Goal: Transaction & Acquisition: Purchase product/service

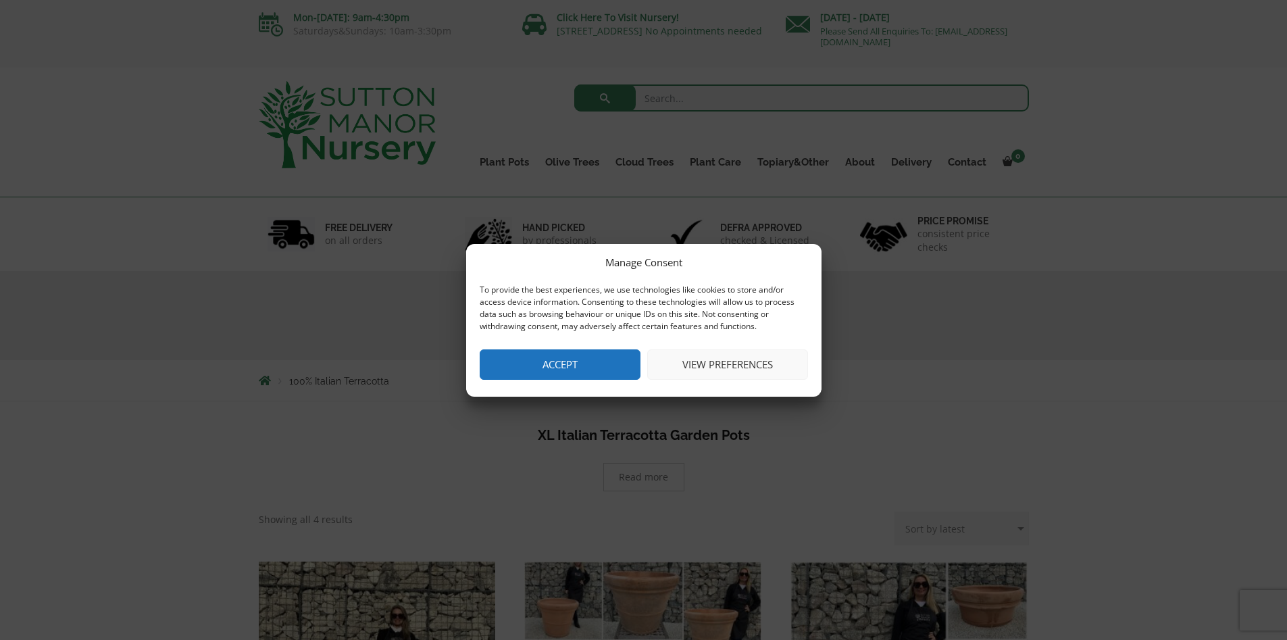
click at [551, 372] on button "Accept" at bounding box center [560, 364] width 161 height 30
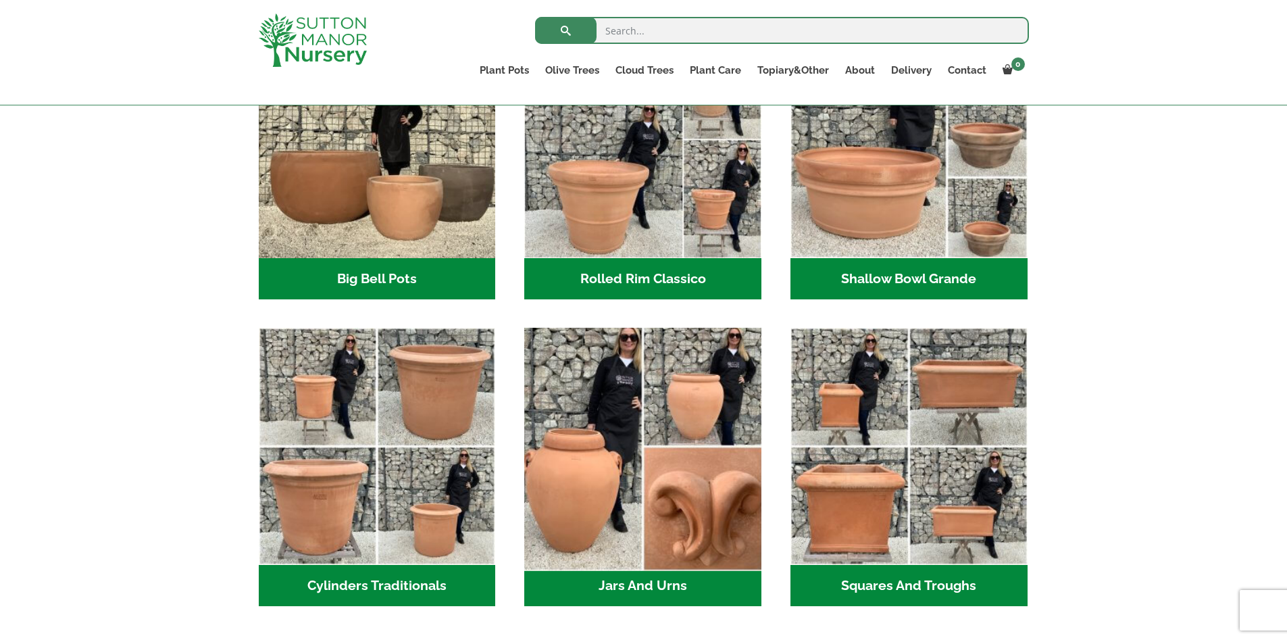
scroll to position [178, 0]
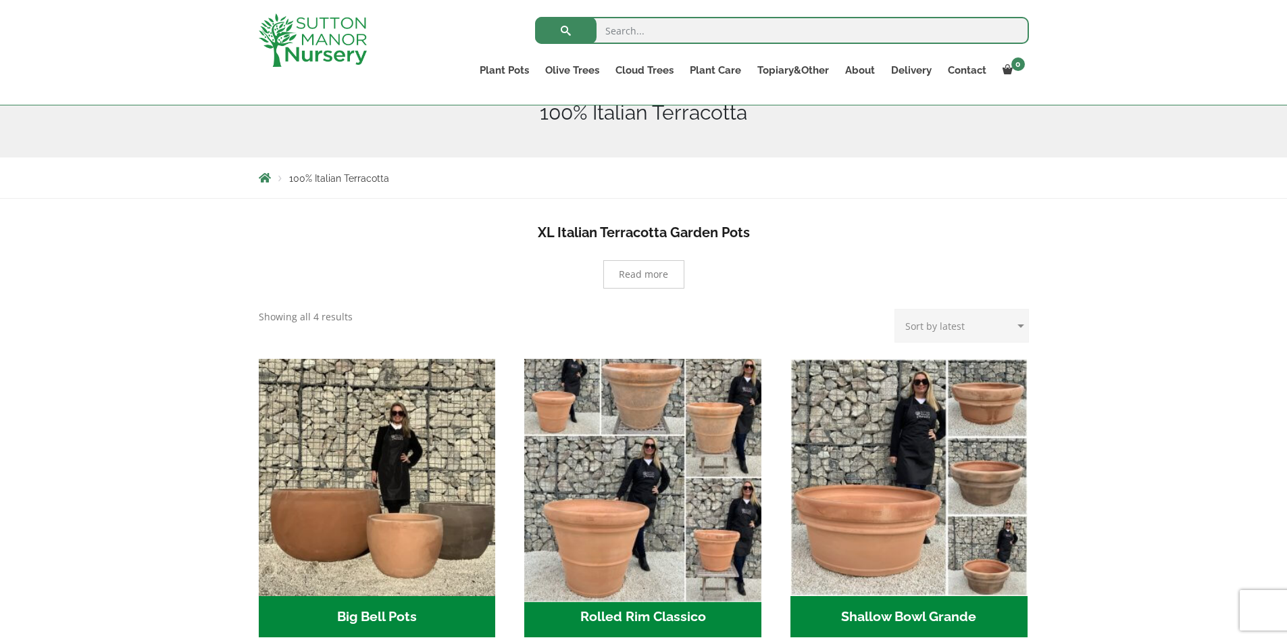
click at [636, 514] on img "Visit product category Rolled Rim Classico" at bounding box center [643, 477] width 249 height 249
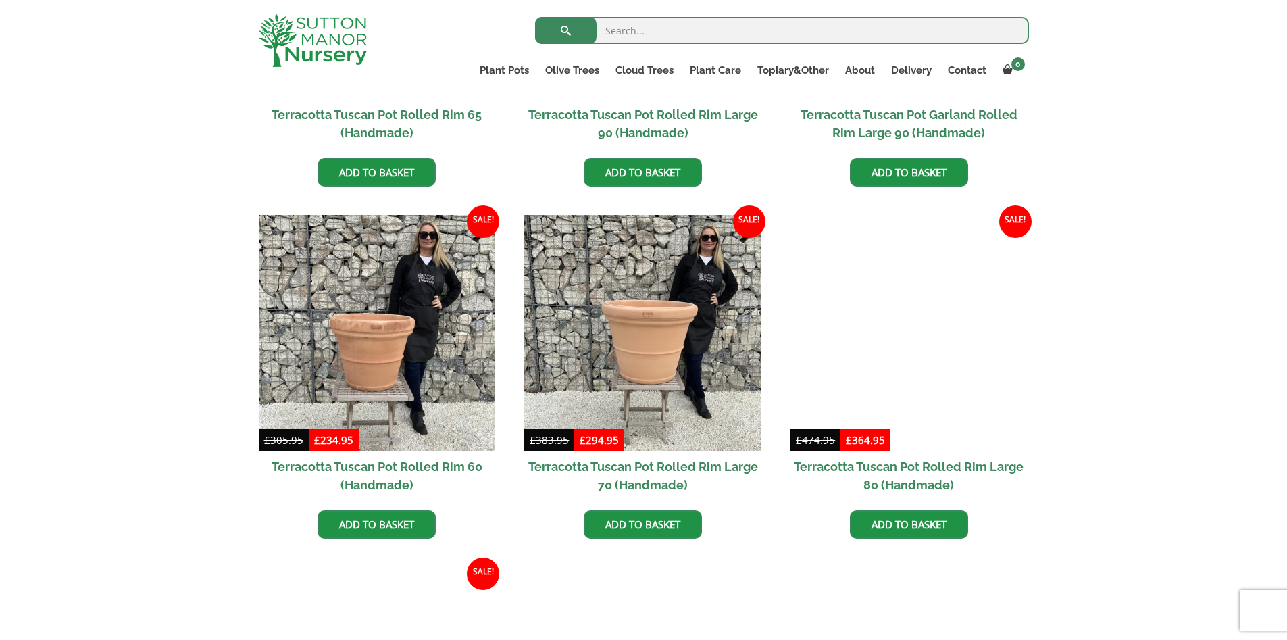
scroll to position [719, 0]
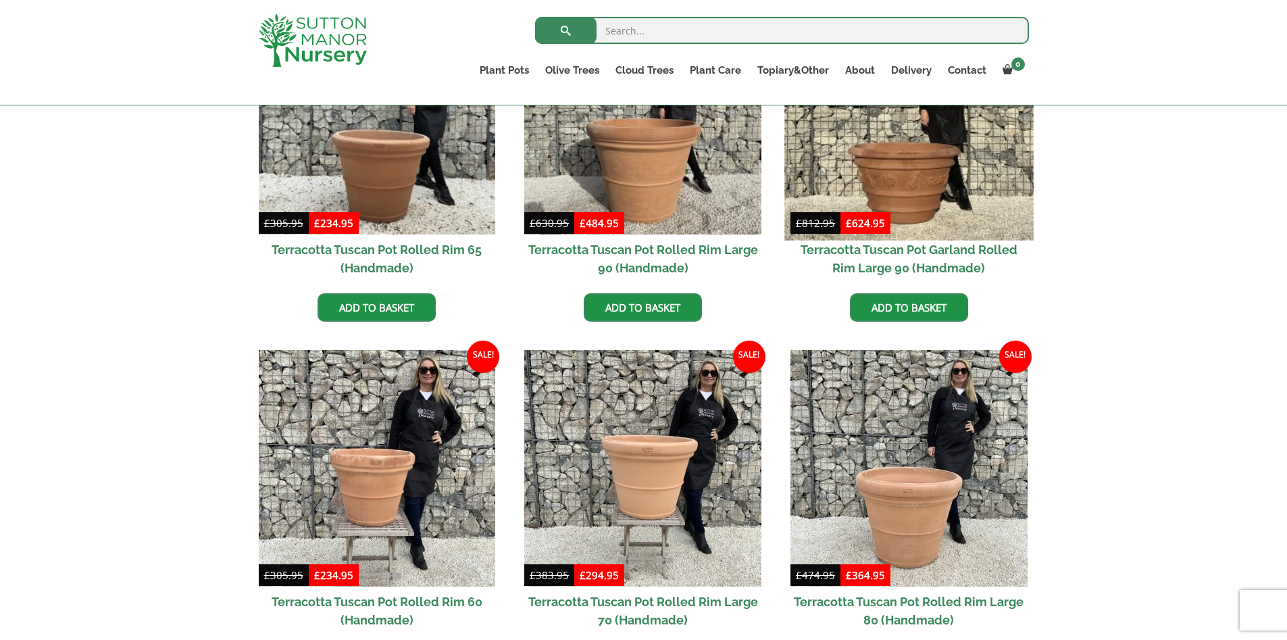
click at [927, 167] on img at bounding box center [909, 115] width 249 height 249
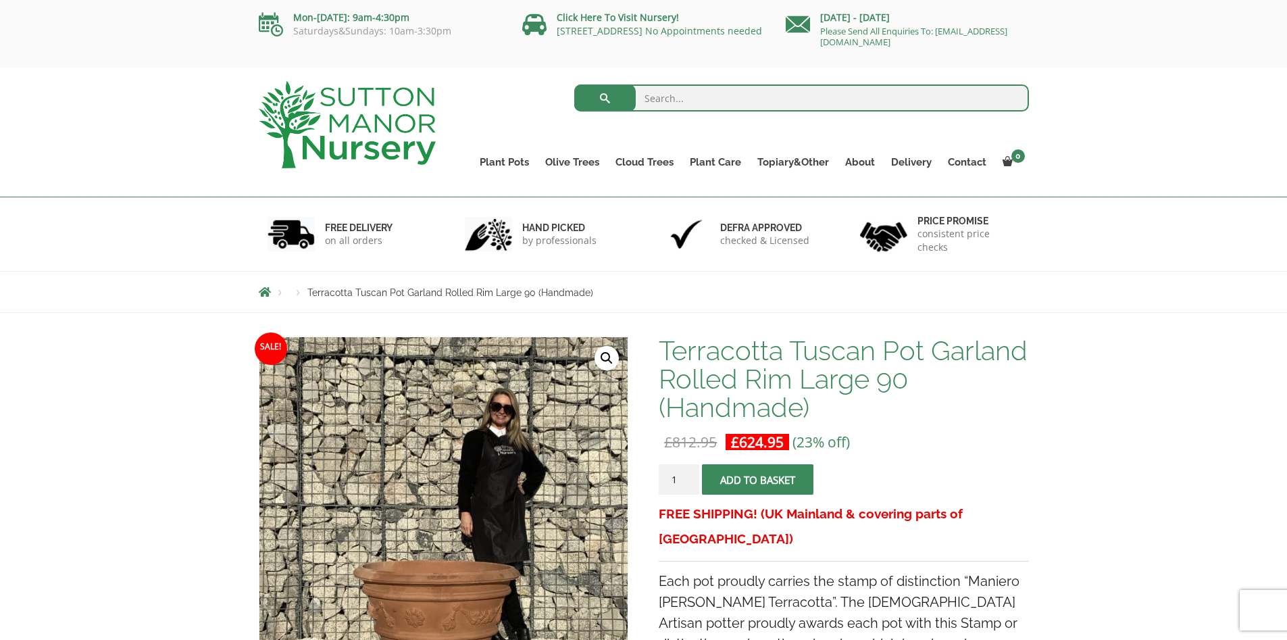
scroll to position [246, 0]
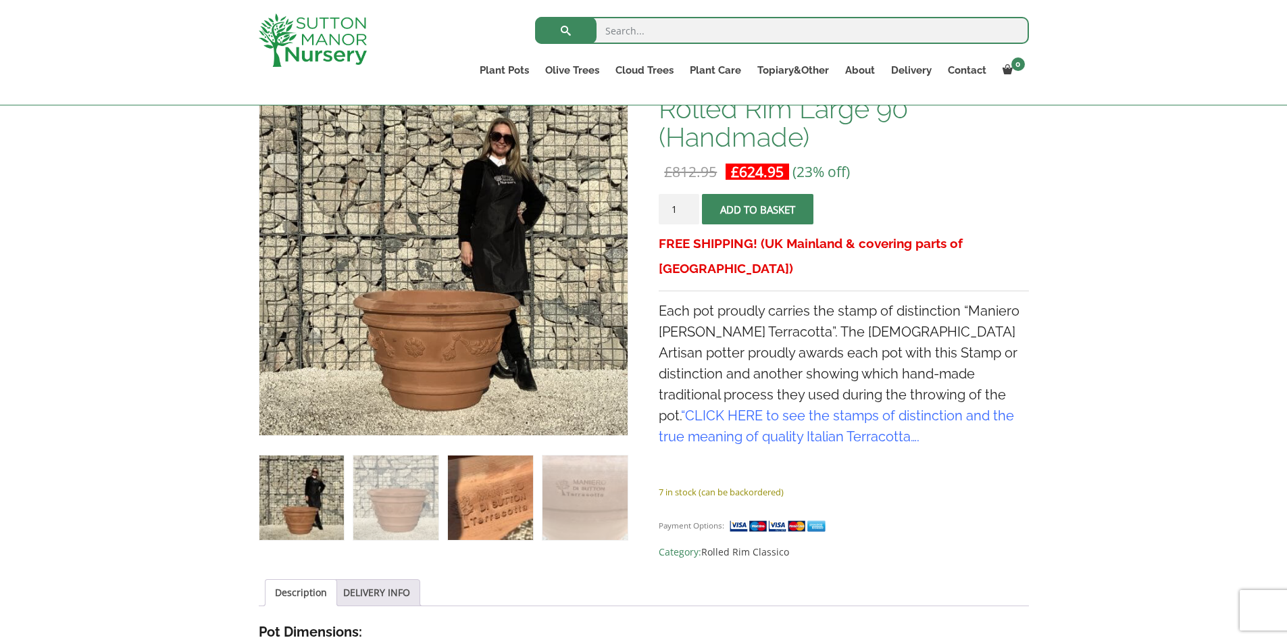
click at [508, 504] on img at bounding box center [490, 497] width 84 height 84
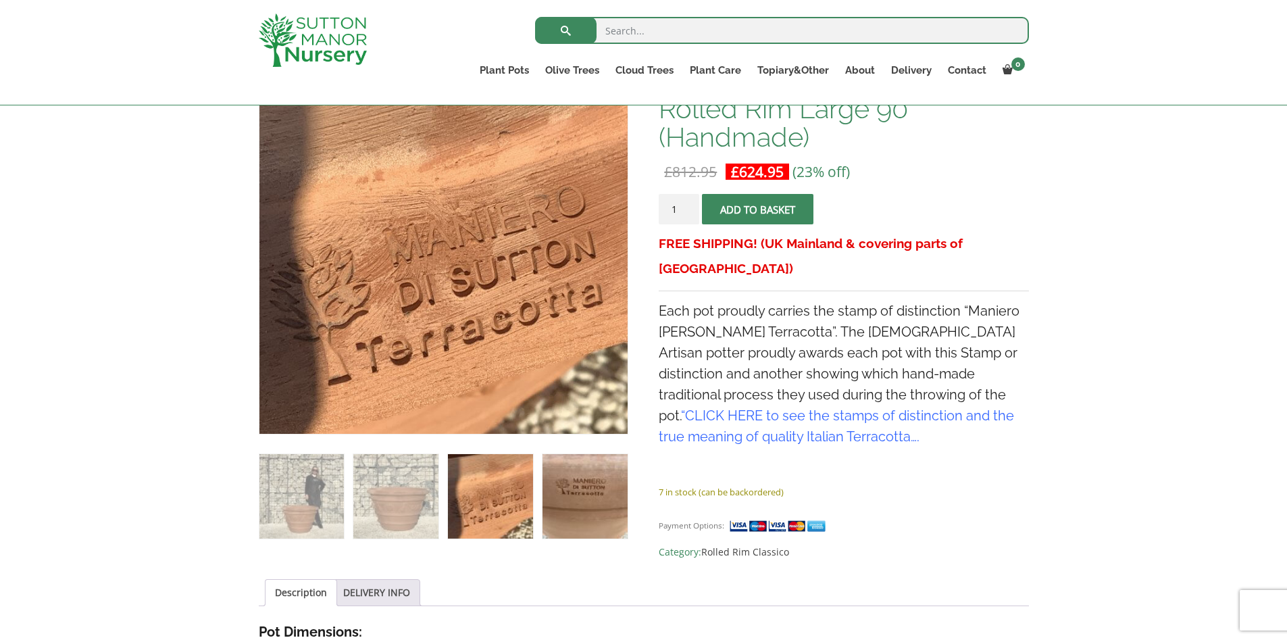
click at [579, 496] on img at bounding box center [585, 496] width 84 height 84
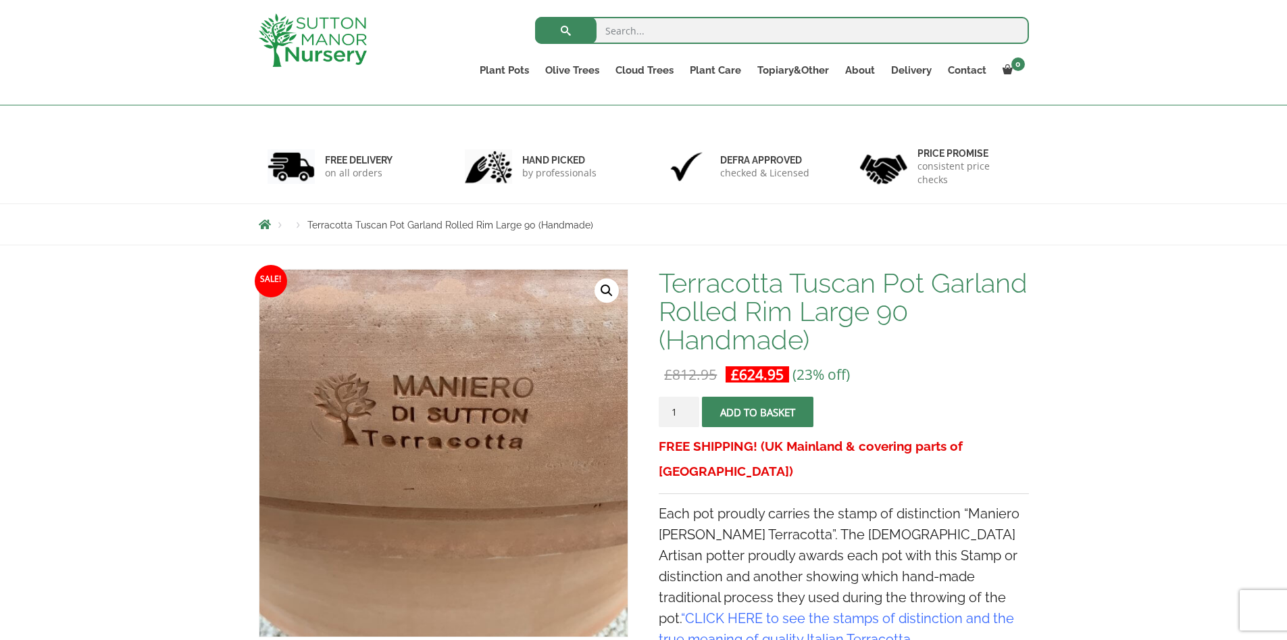
scroll to position [357, 0]
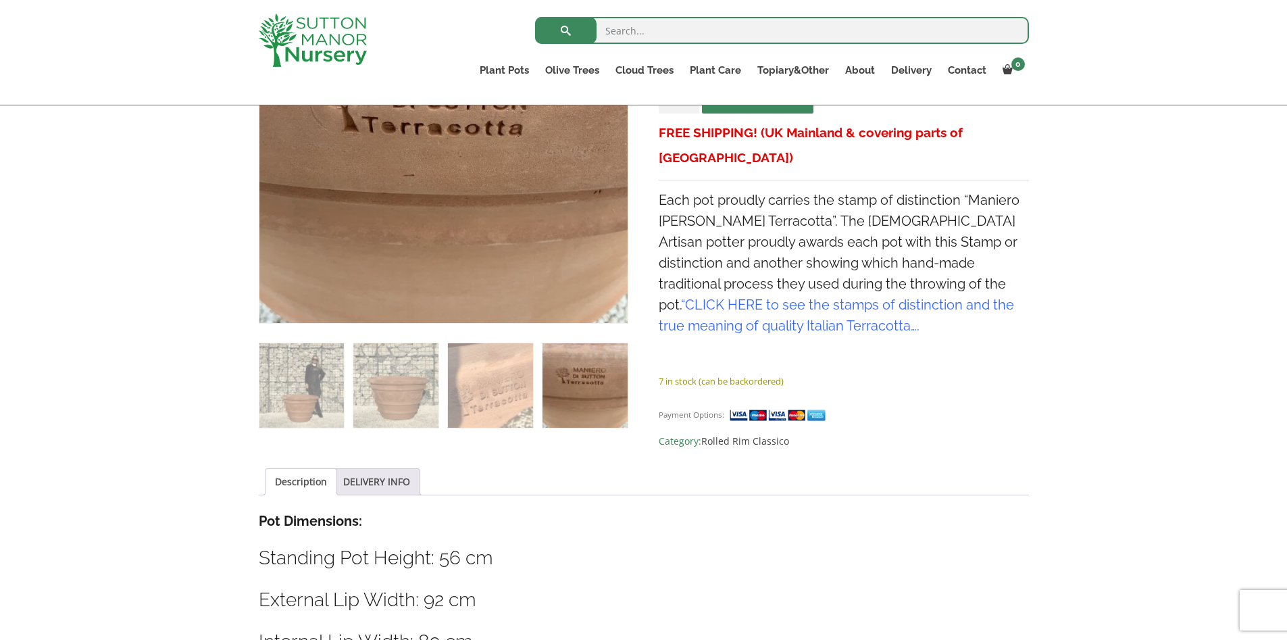
click at [923, 297] on link "CLICK HERE to see the stamps of distinction and the true meaning of quality Ita…" at bounding box center [836, 315] width 355 height 37
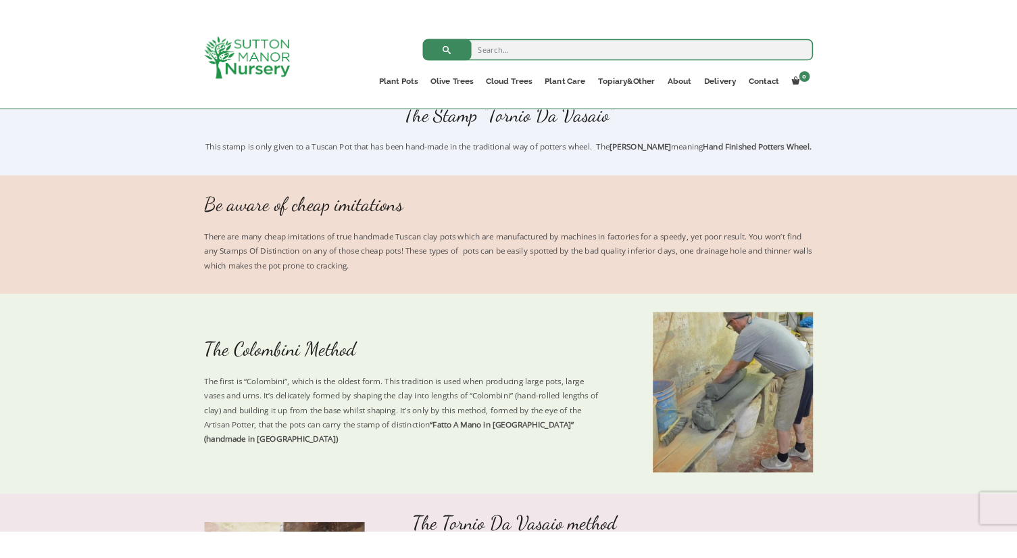
scroll to position [381, 0]
